Goal: Task Accomplishment & Management: Manage account settings

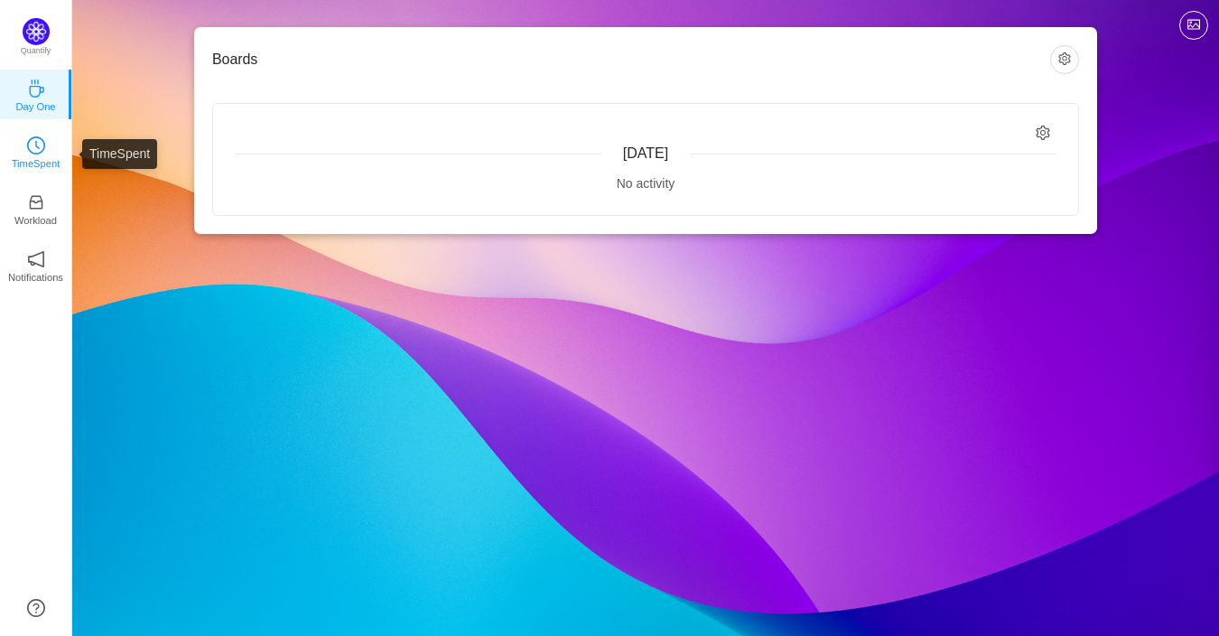
click at [30, 155] on p "TimeSpent" at bounding box center [36, 163] width 49 height 16
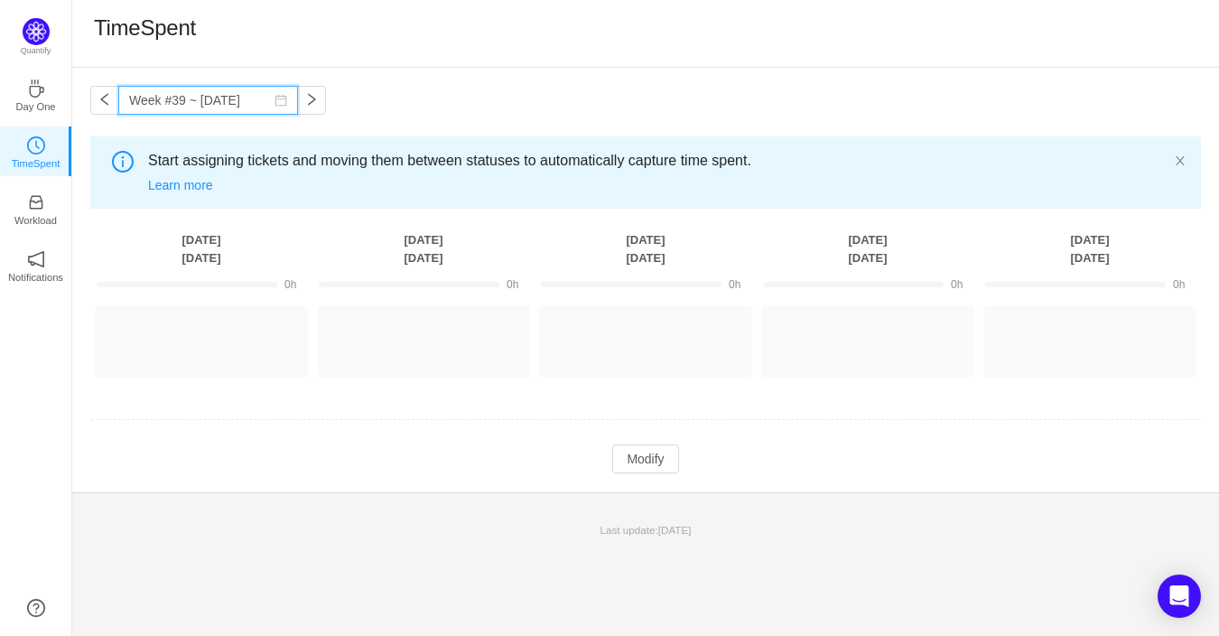
click at [191, 99] on input "Week #39 ~ [DATE]" at bounding box center [208, 100] width 180 height 29
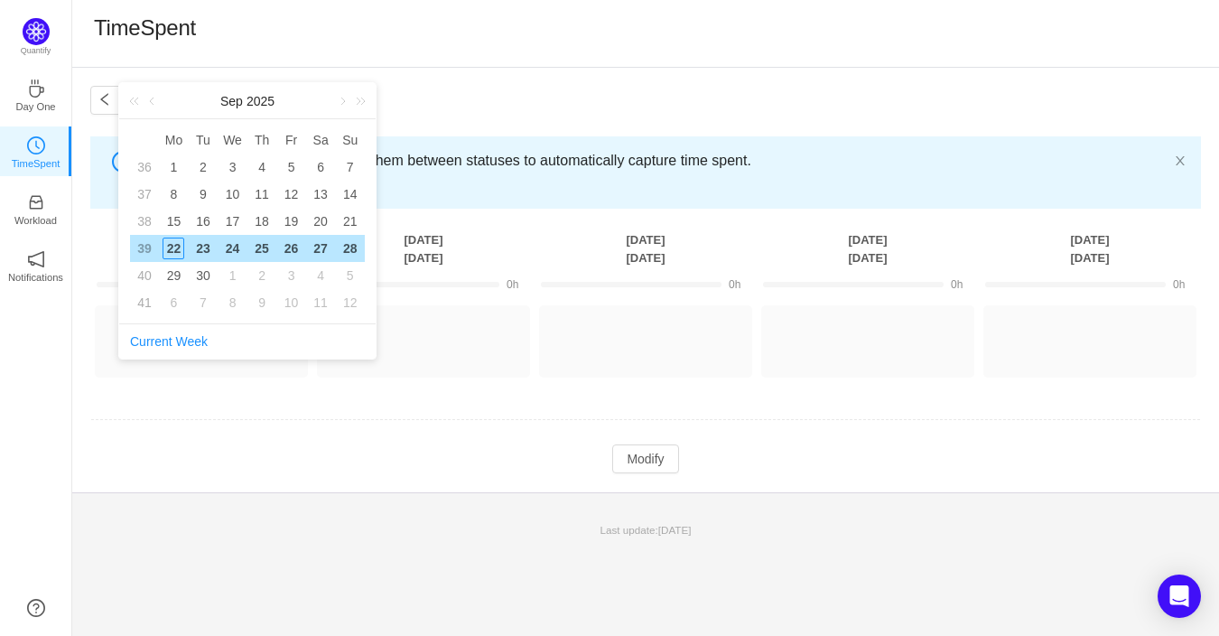
drag, startPoint x: 177, startPoint y: 219, endPoint x: 194, endPoint y: 213, distance: 18.3
click at [179, 220] on div "15" at bounding box center [174, 221] width 22 height 22
type input "Week #38 ~ [DATE]"
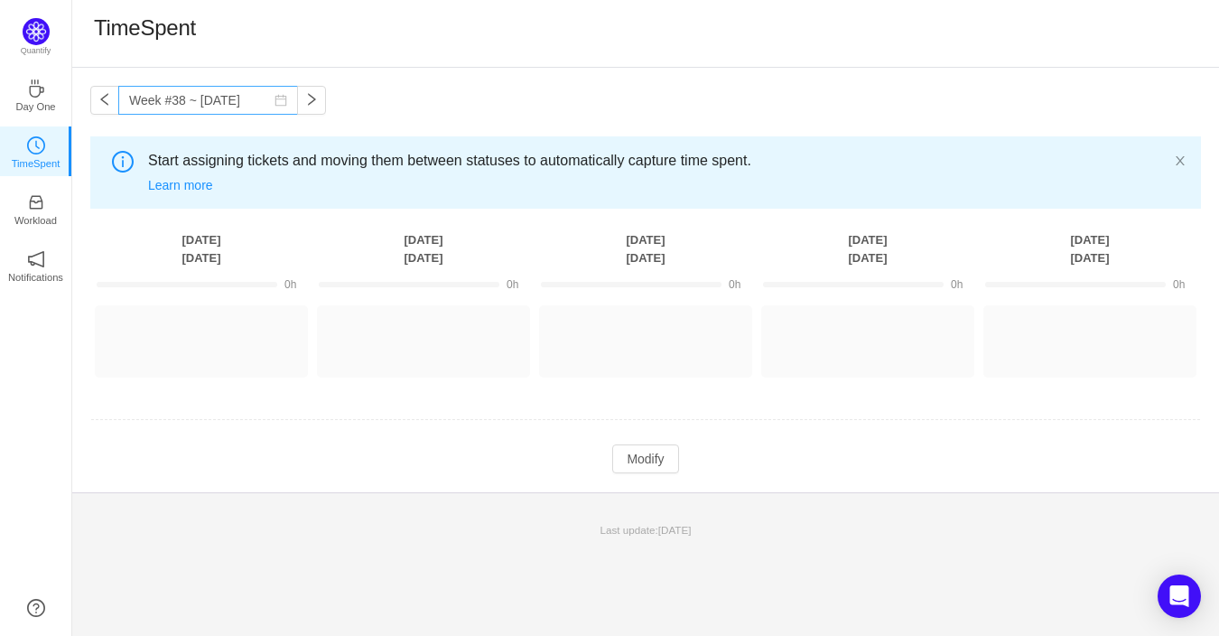
click at [274, 100] on icon "icon: calendar" at bounding box center [280, 100] width 13 height 13
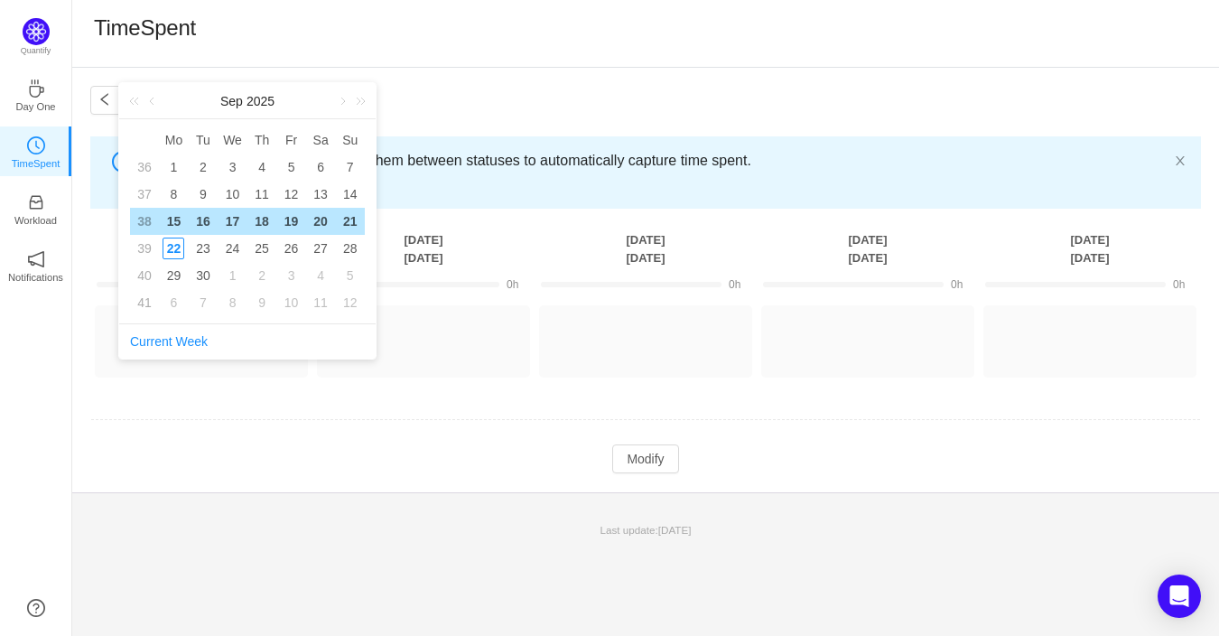
click at [321, 219] on div "20" at bounding box center [321, 221] width 22 height 22
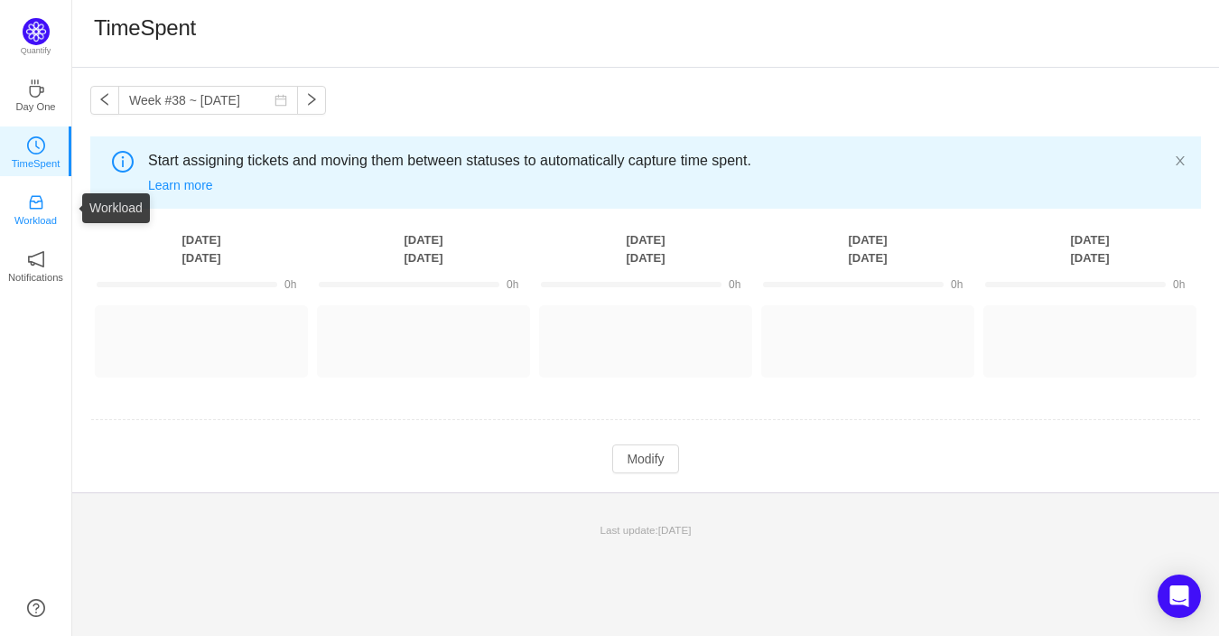
click at [32, 204] on icon "icon: inbox" at bounding box center [36, 202] width 18 height 18
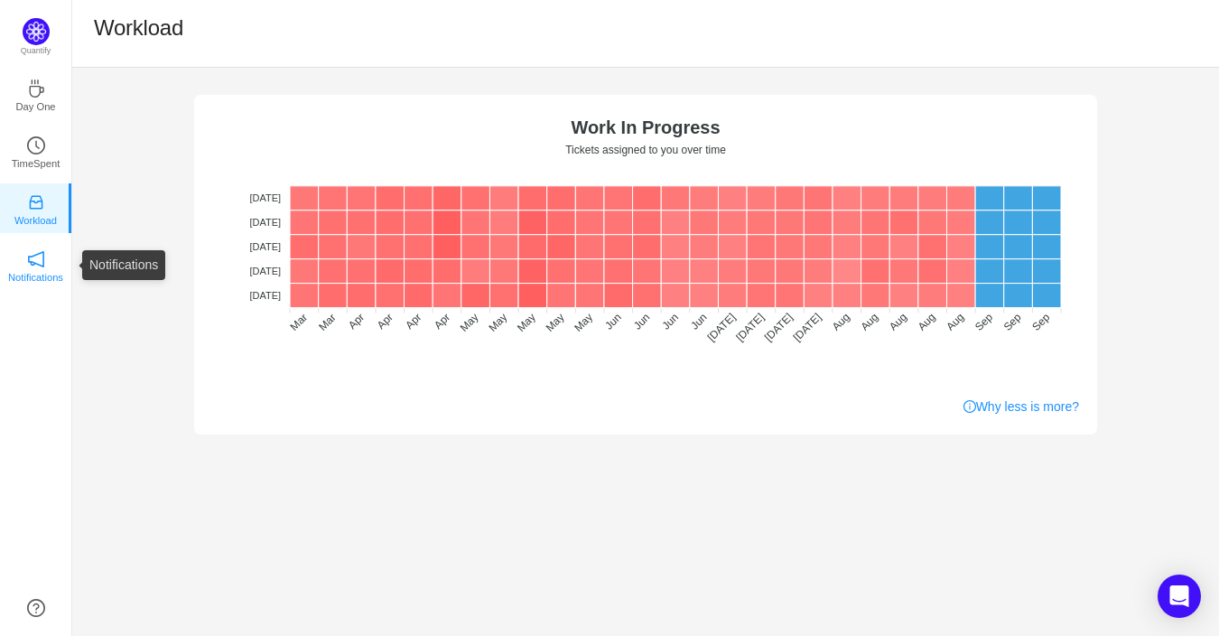
click at [27, 260] on link "Notifications" at bounding box center [36, 265] width 18 height 18
